Goal: Information Seeking & Learning: Check status

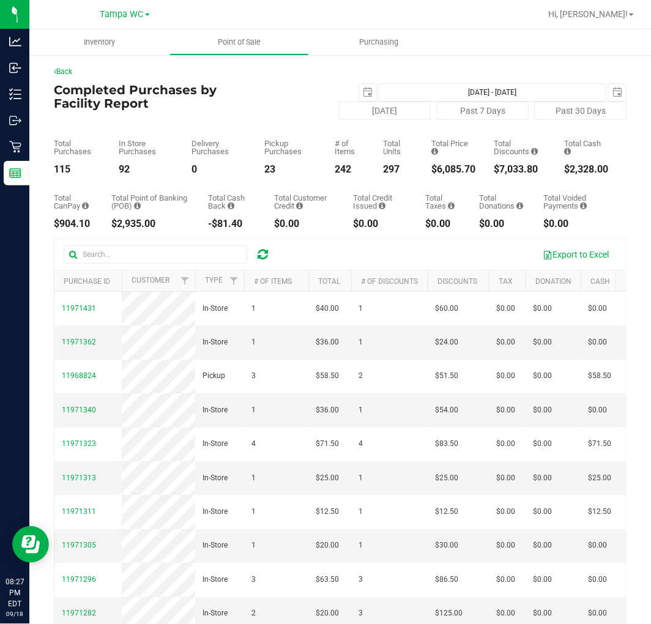
drag, startPoint x: 465, startPoint y: 162, endPoint x: 430, endPoint y: 164, distance: 34.9
click at [431, 164] on div "Total Price $6,085.70" at bounding box center [453, 156] width 44 height 35
copy div "6,085.70"
click at [567, 171] on div "$2,328.00" at bounding box center [586, 170] width 44 height 10
click at [520, 166] on div "$7,033.80" at bounding box center [520, 170] width 52 height 10
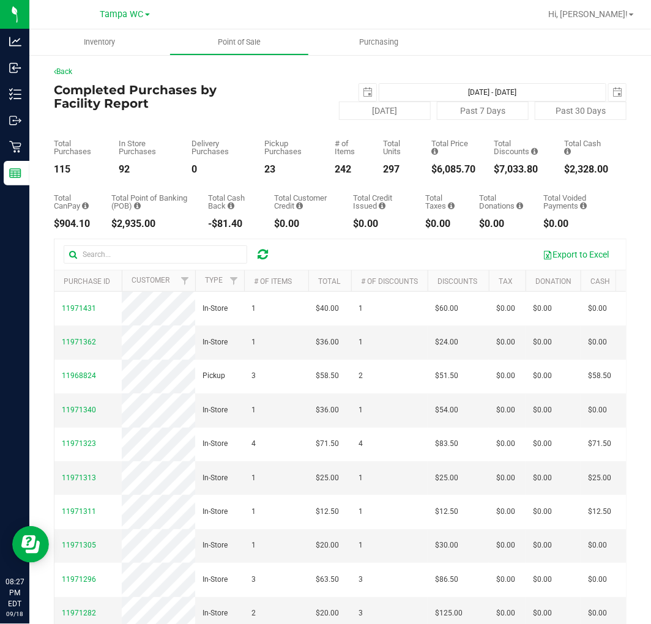
click at [520, 166] on div "$7,033.80" at bounding box center [520, 170] width 52 height 10
copy div "7,033.80"
click at [365, 91] on span "[DATE]" at bounding box center [368, 92] width 18 height 18
click at [363, 91] on span "select" at bounding box center [367, 92] width 17 height 17
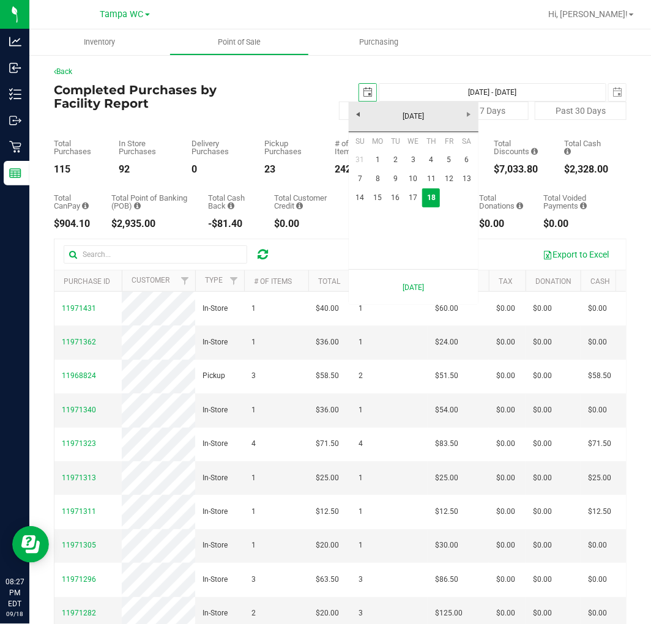
scroll to position [0, 31]
click at [377, 157] on link "1" at bounding box center [378, 160] width 18 height 19
type input "[DATE]"
type input "[DATE] - [DATE]"
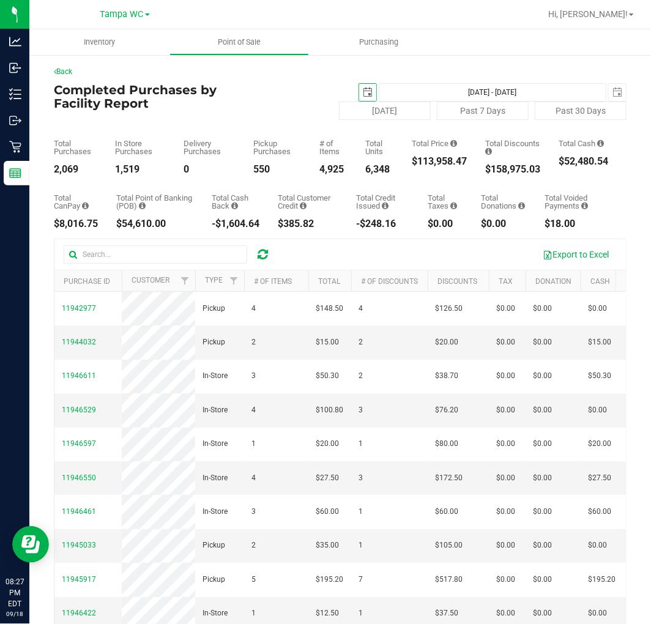
click at [442, 163] on div "$113,958.47" at bounding box center [439, 162] width 55 height 10
drag, startPoint x: 466, startPoint y: 146, endPoint x: 431, endPoint y: 105, distance: 53.4
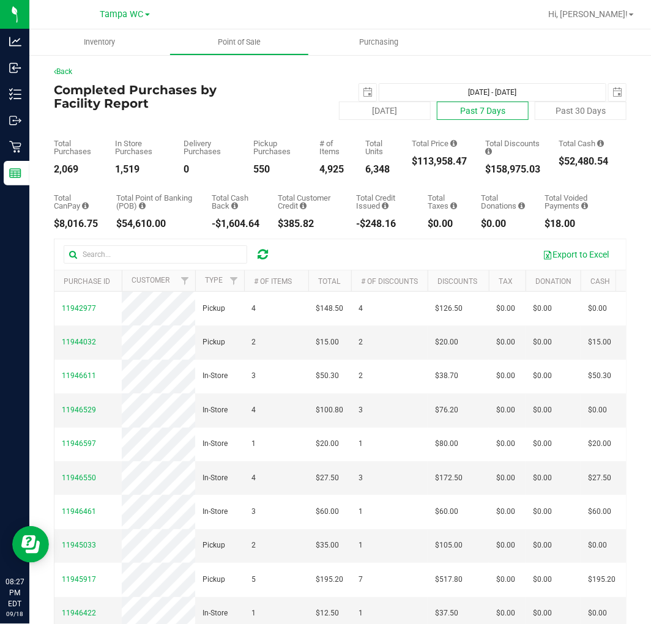
click at [466, 146] on div "Total Purchases 2,069 In Store Purchases 1,519 Delivery Purchases 0 Pickup Purc…" at bounding box center [340, 147] width 573 height 54
click at [363, 88] on span "select" at bounding box center [368, 92] width 10 height 10
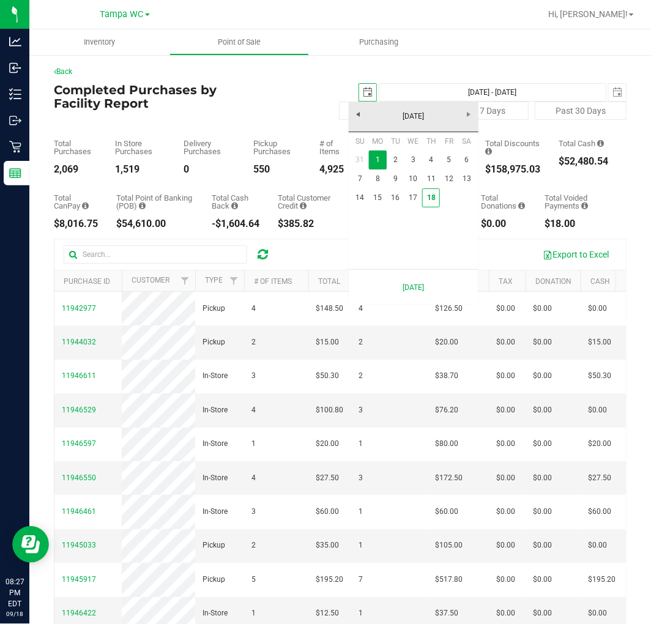
scroll to position [0, 31]
click at [361, 198] on link "14" at bounding box center [360, 197] width 18 height 19
type input "[DATE]"
type input "[DATE] - [DATE]"
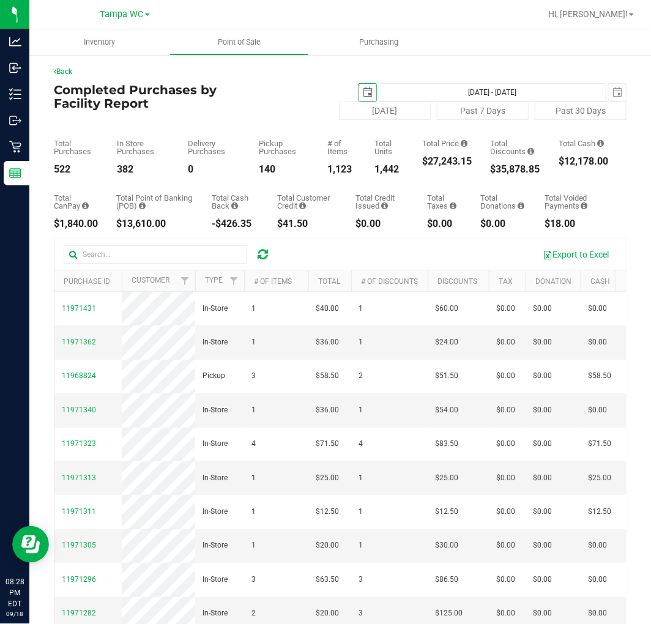
click at [434, 157] on div "$27,243.15" at bounding box center [447, 162] width 50 height 10
copy div "27,243.15"
click at [346, 171] on div "Total Purchases 522 In Store Purchases 382 Delivery Purchases 0 Pickup Purchase…" at bounding box center [340, 147] width 573 height 54
